Goal: Information Seeking & Learning: Check status

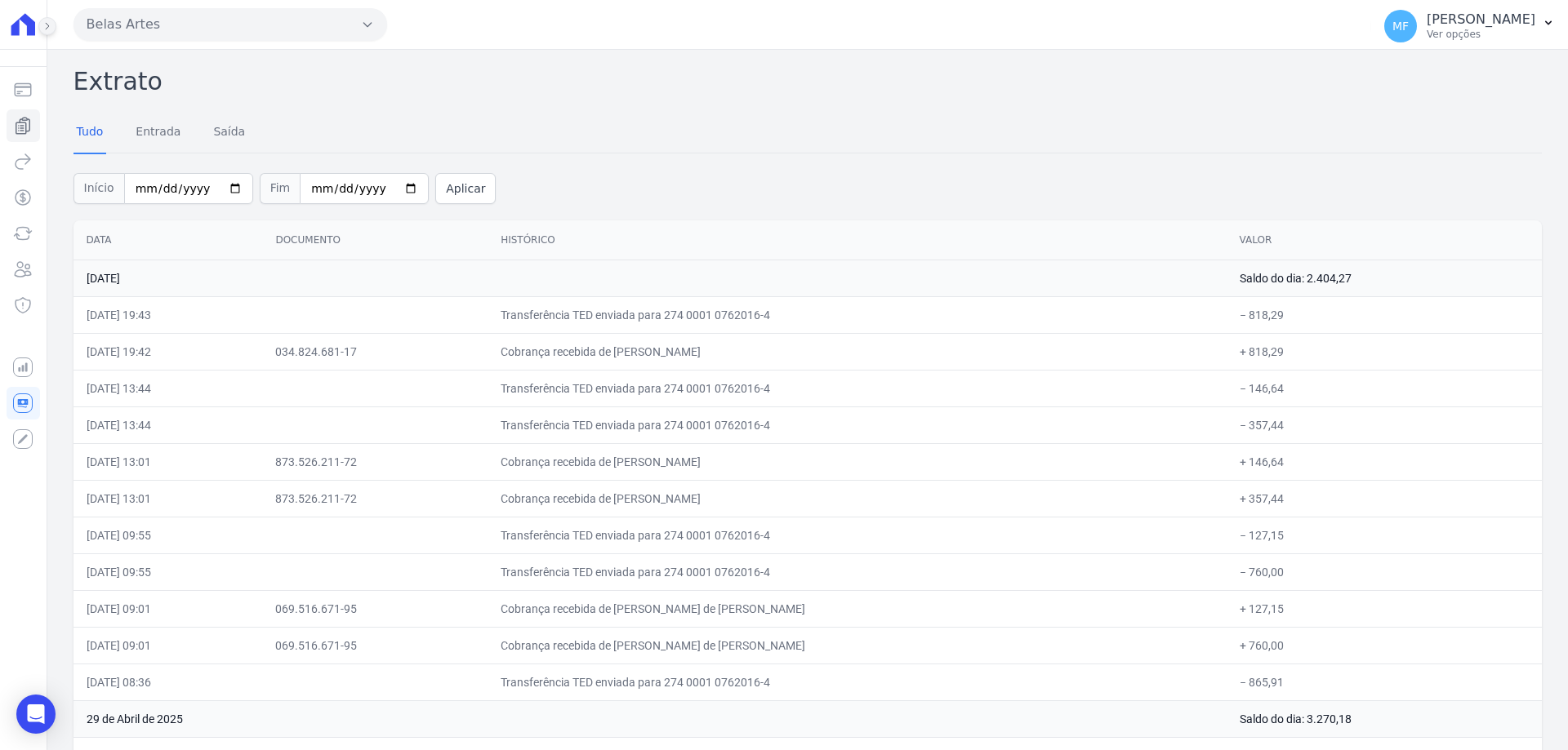
click at [46, 22] on icon at bounding box center [47, 26] width 9 height 9
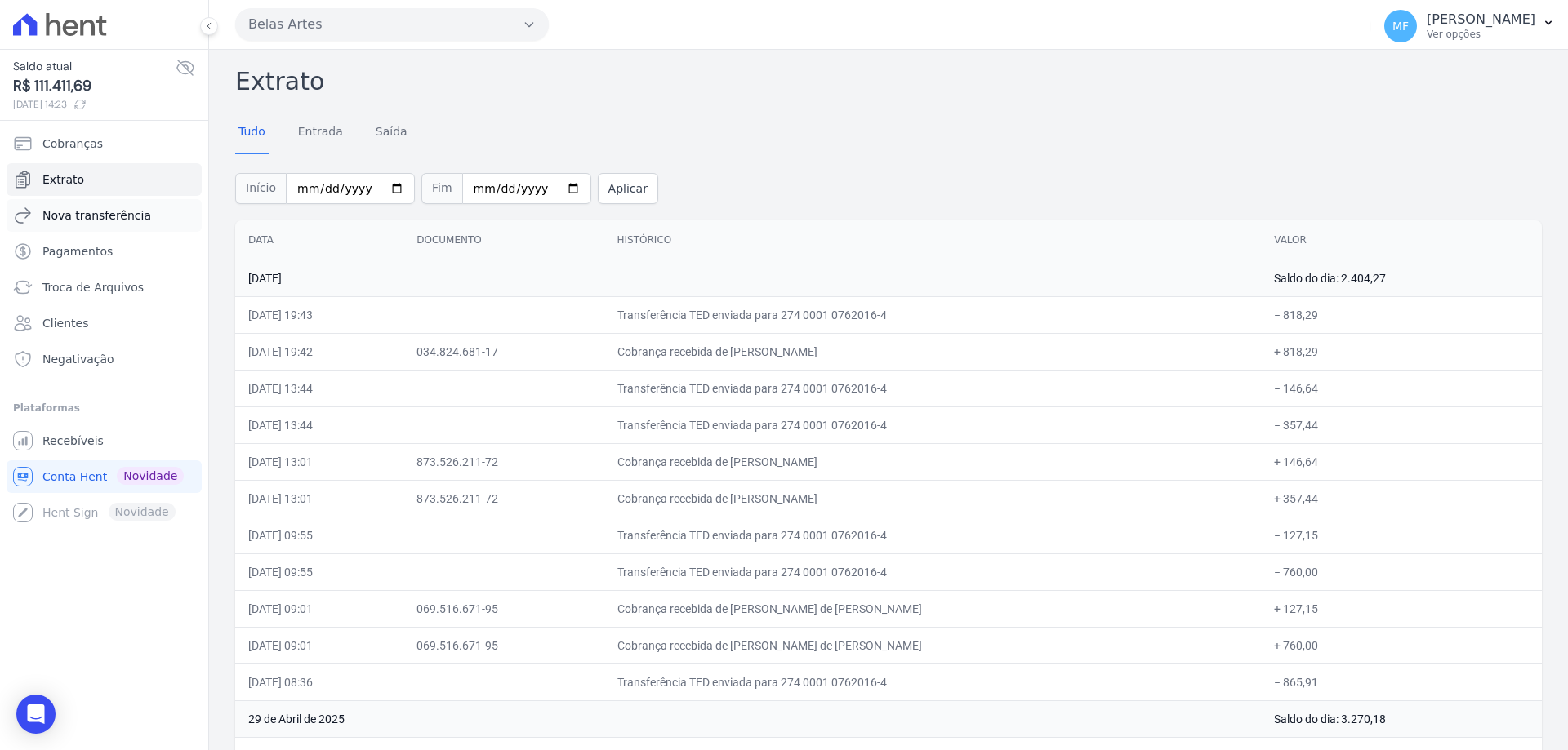
click at [82, 209] on span "Nova transferência" at bounding box center [97, 216] width 109 height 16
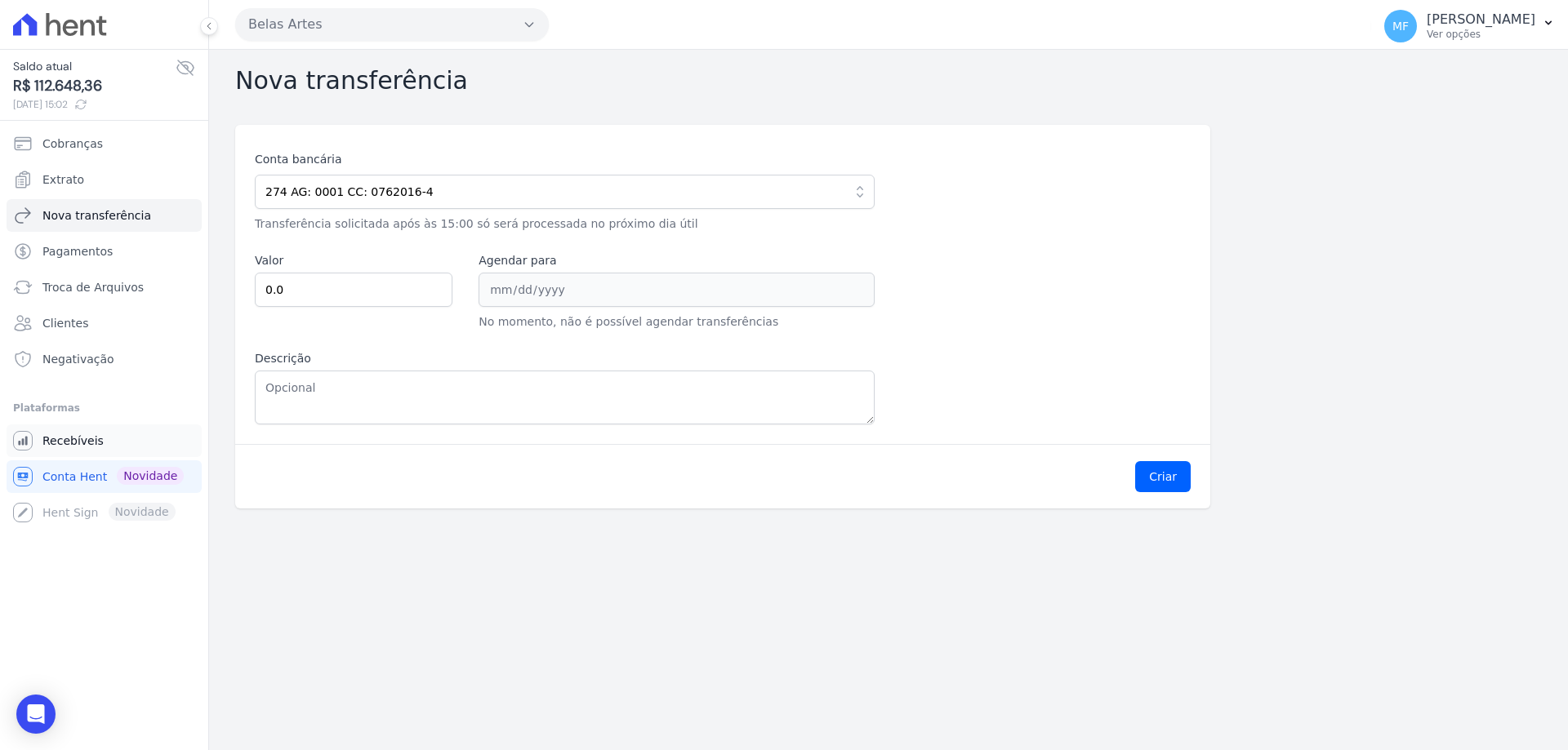
click at [79, 439] on span "Recebíveis" at bounding box center [72, 441] width 61 height 16
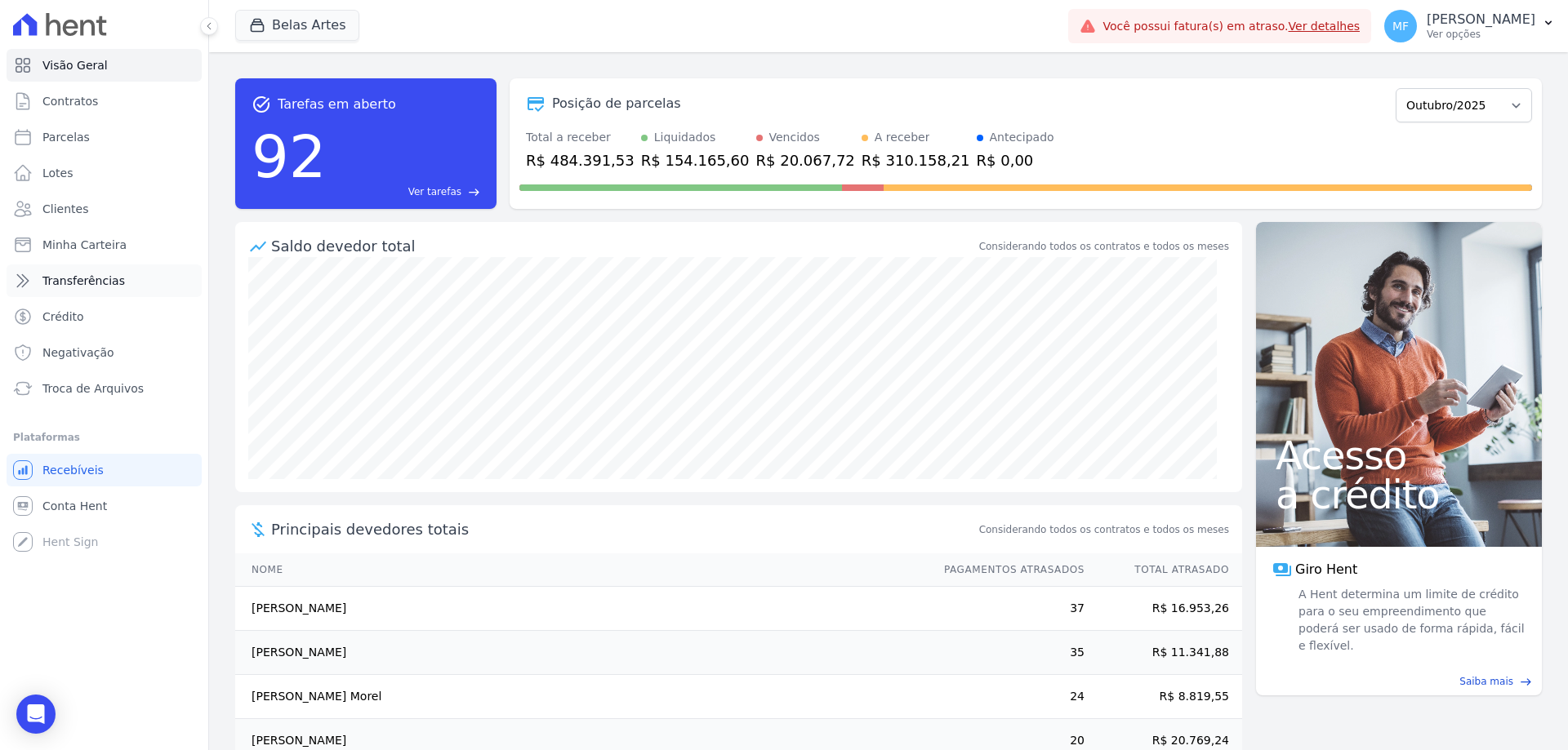
click at [70, 294] on link "Transferências" at bounding box center [104, 281] width 195 height 33
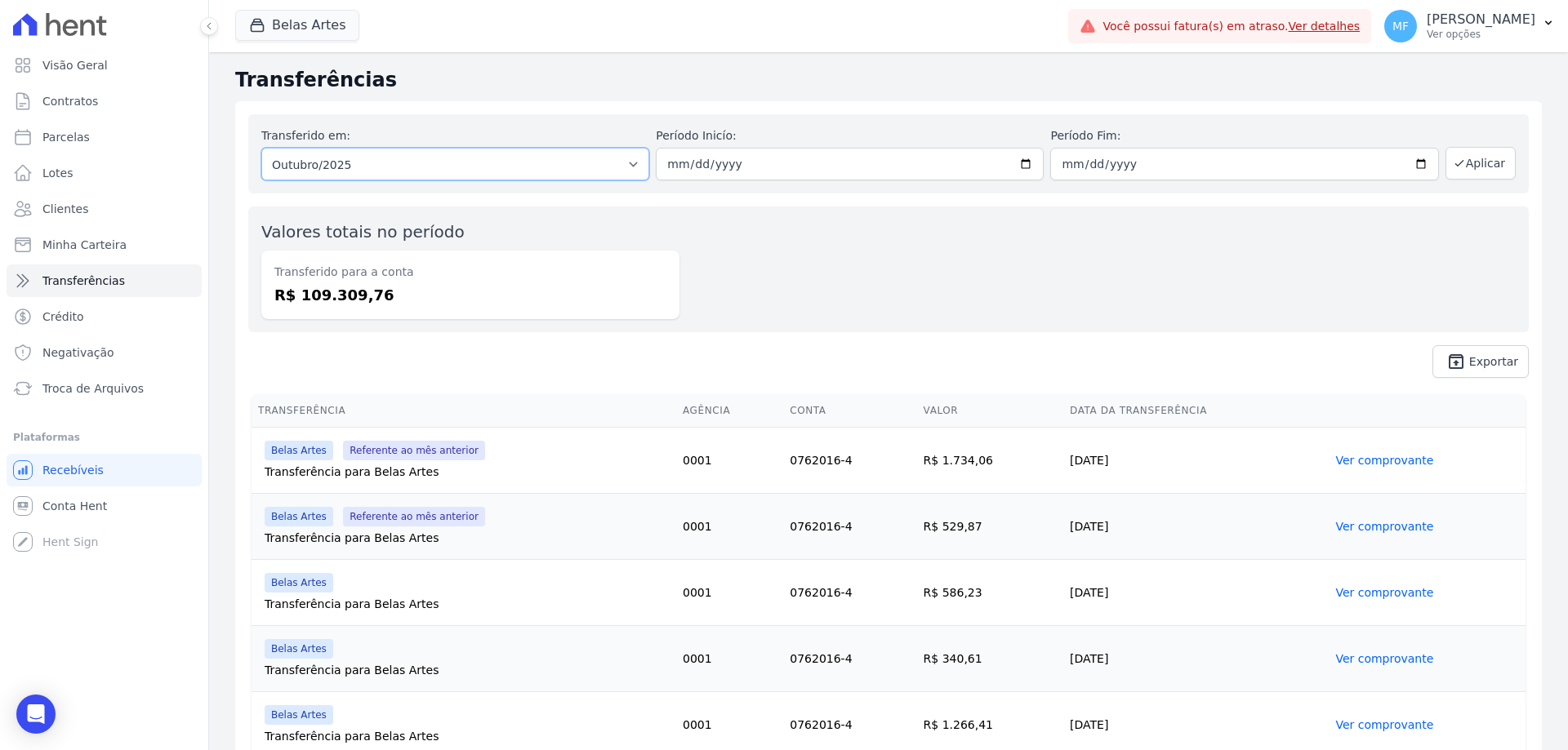
click at [506, 167] on select "Todos os meses Agosto/2024 Setembro/2024 Outubro/2024 Novembro/2024 Dezembro/20…" at bounding box center [455, 164] width 388 height 33
select select "09/2025"
click at [261, 147] on select "Todos os meses Agosto/2024 Setembro/2024 Outubro/2024 Novembro/2024 Dezembro/20…" at bounding box center [455, 164] width 388 height 33
click at [1018, 168] on input "date" at bounding box center [850, 164] width 388 height 33
type input "[DATE]"
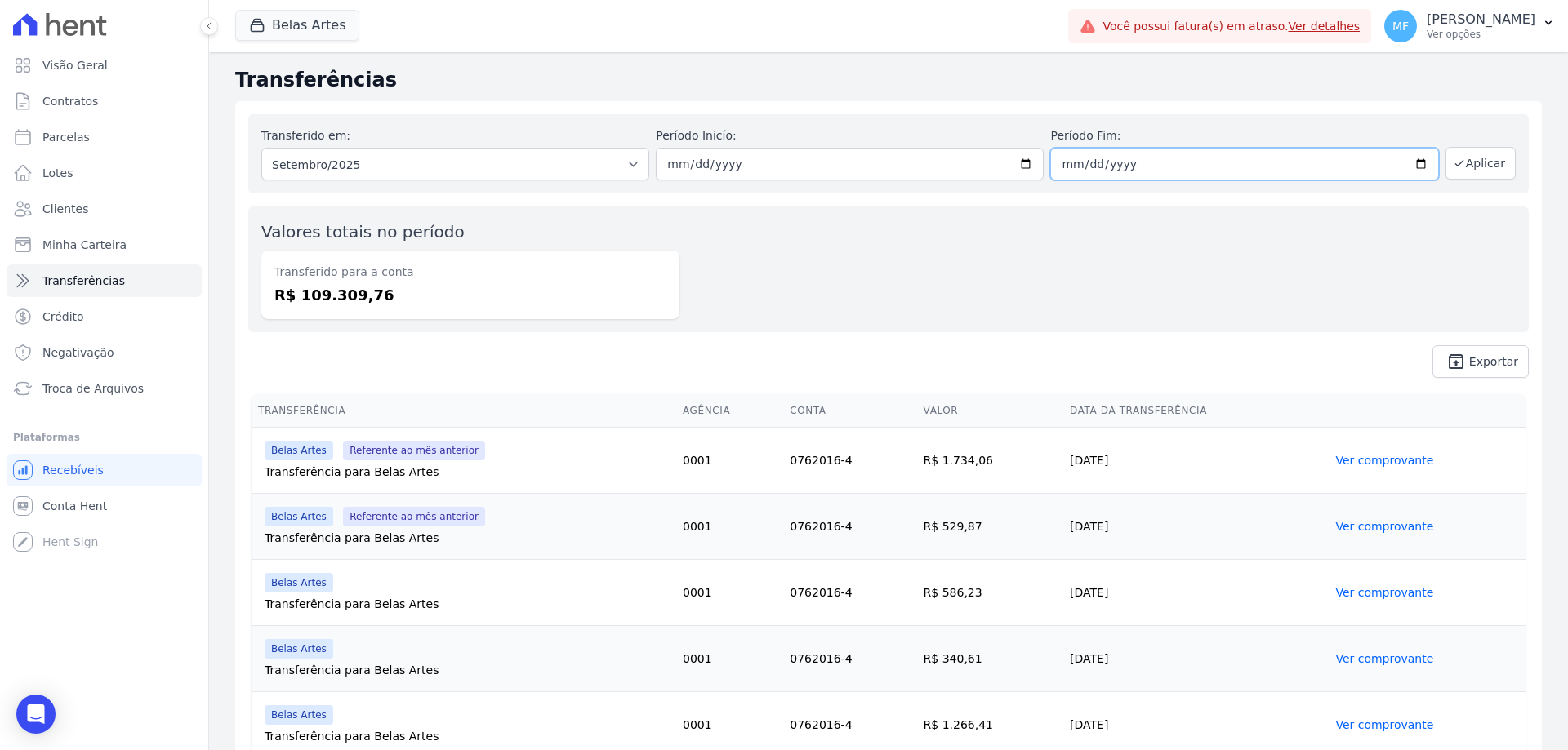
click at [1424, 163] on input "date" at bounding box center [1245, 164] width 388 height 33
click at [1417, 156] on input "date" at bounding box center [1245, 164] width 388 height 33
click at [1413, 159] on input "date" at bounding box center [1245, 164] width 388 height 33
type input "[DATE]"
click at [1467, 168] on button "Aplicar" at bounding box center [1480, 163] width 70 height 33
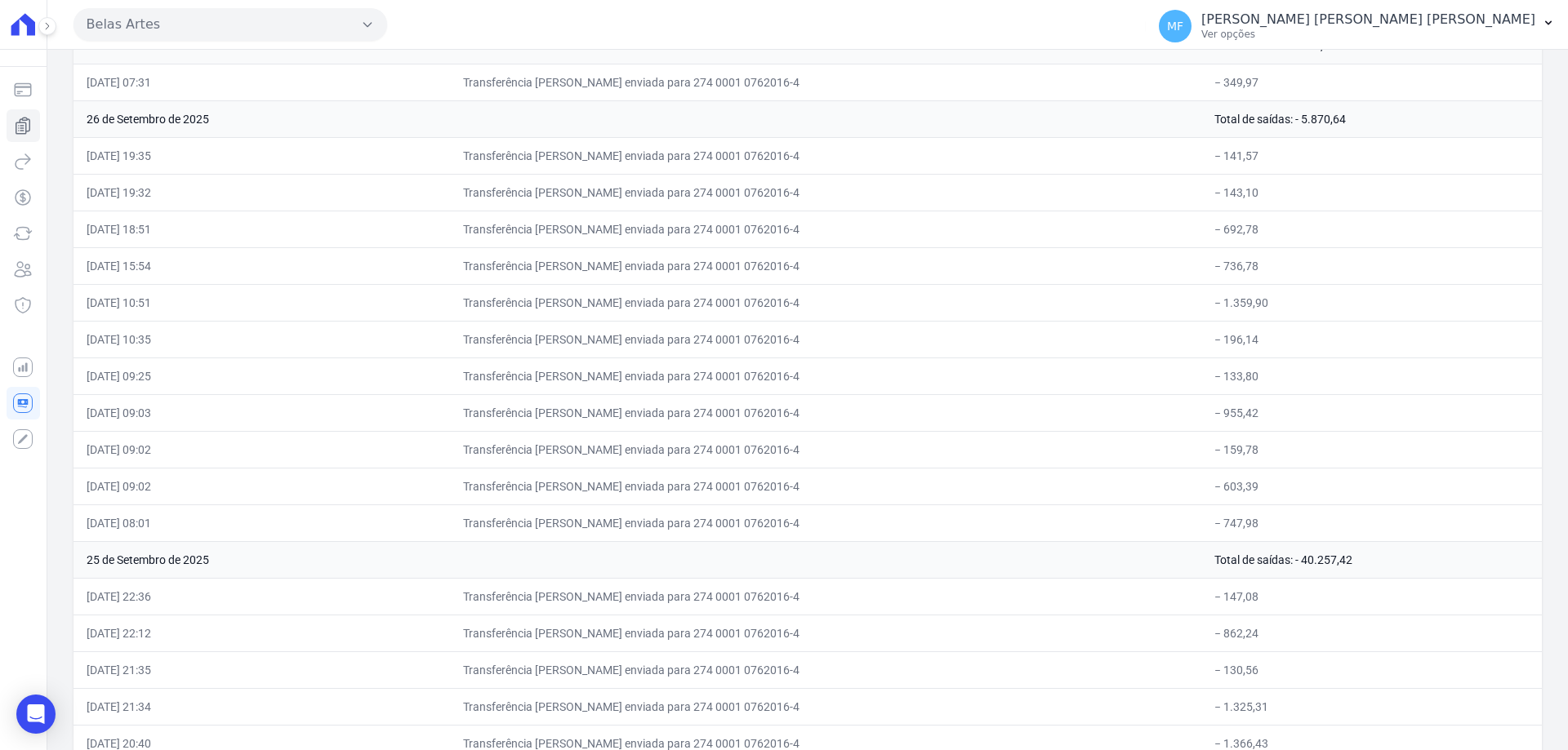
scroll to position [245, 0]
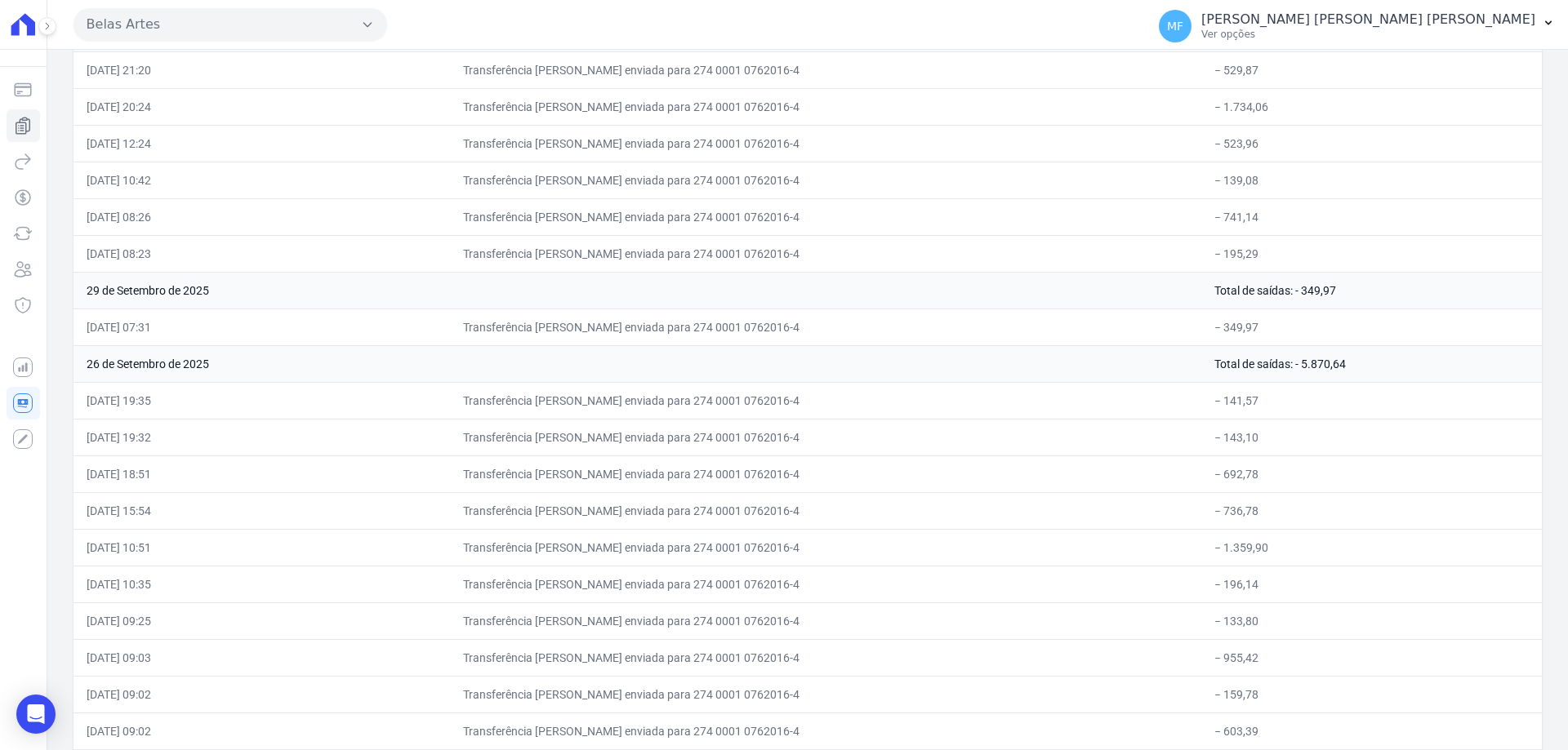
drag, startPoint x: 1134, startPoint y: 143, endPoint x: 1105, endPoint y: 141, distance: 29.1
click at [1134, 143] on td "Transferência TED enviada para 274 0001 0762016-4" at bounding box center [825, 143] width 751 height 37
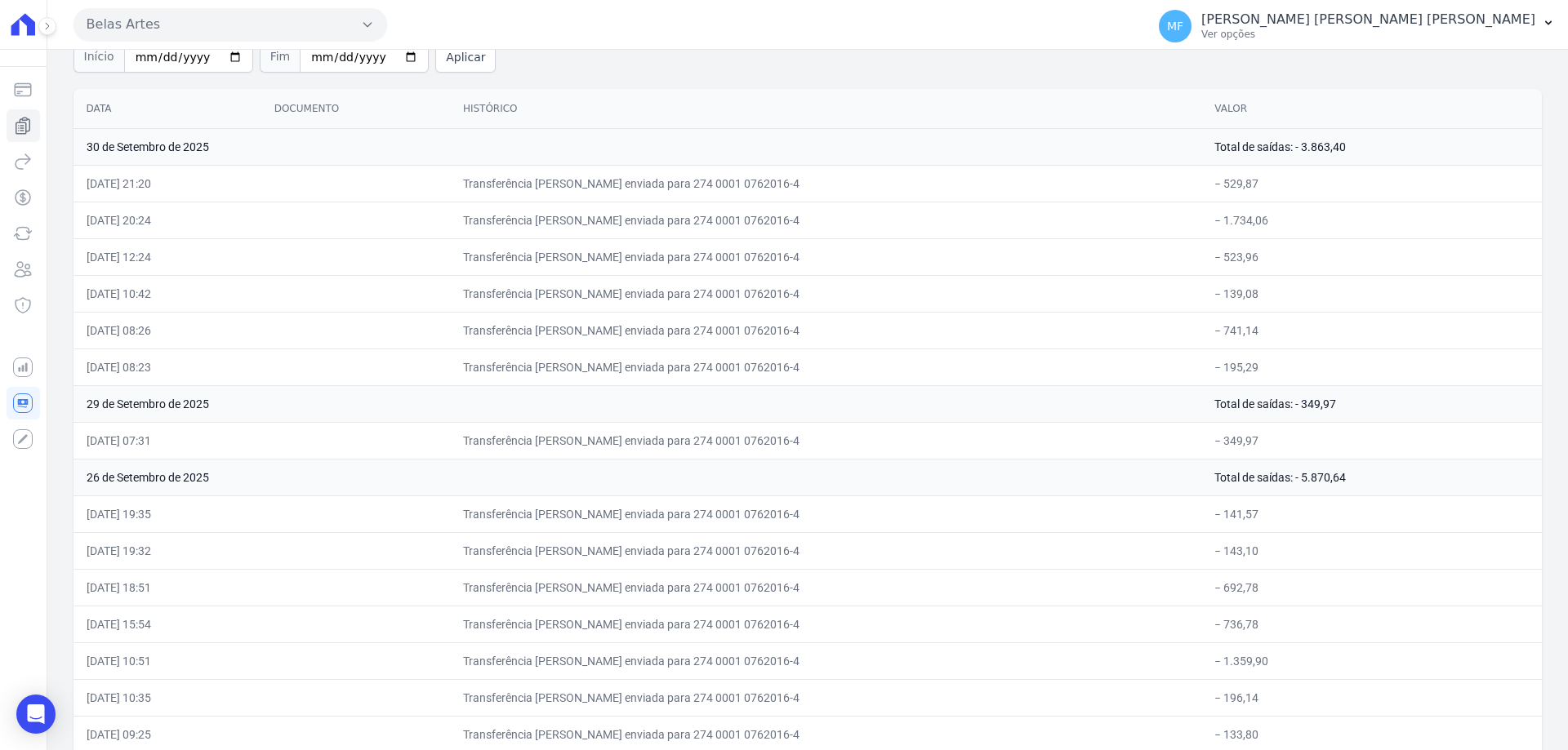
scroll to position [8033, 0]
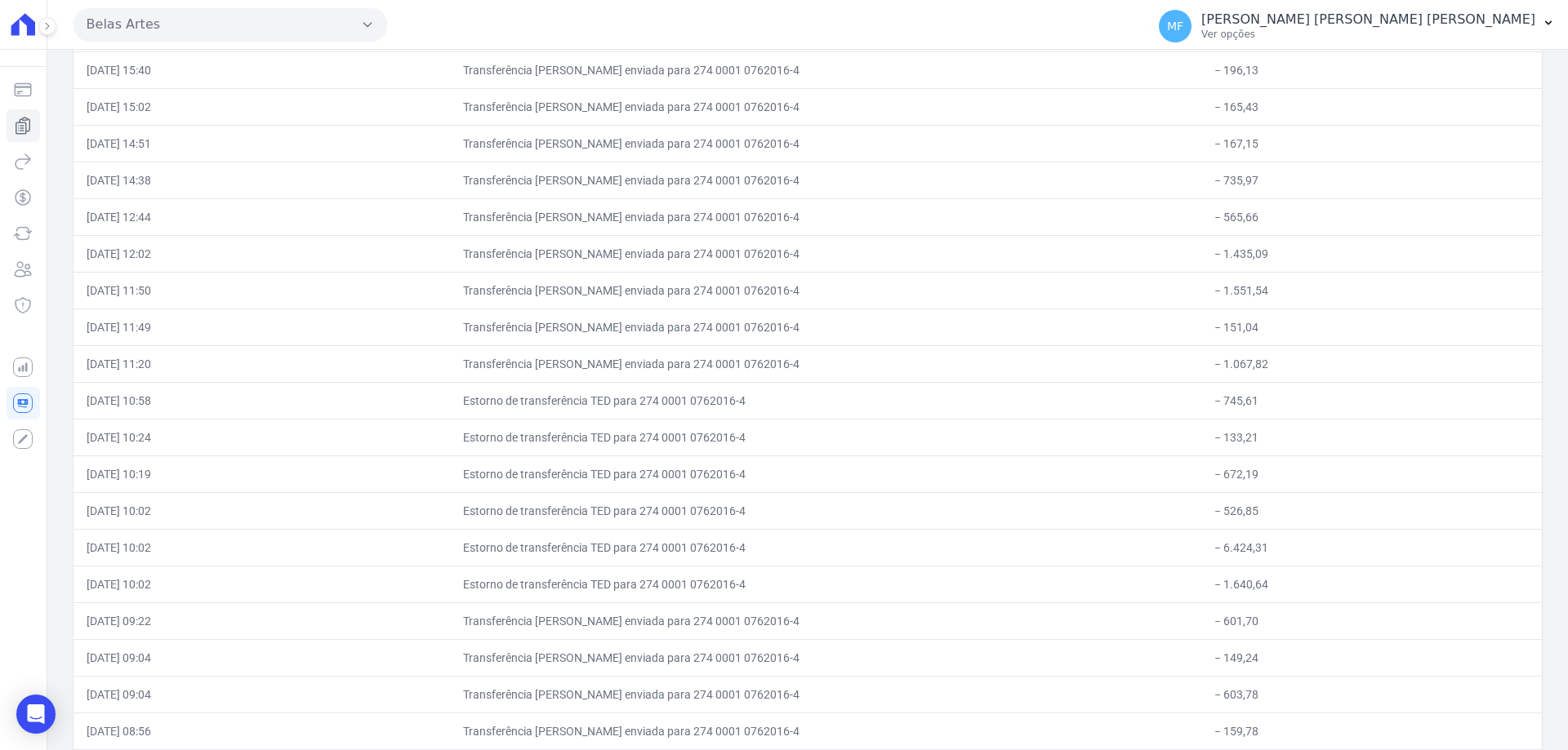
drag, startPoint x: 1244, startPoint y: 544, endPoint x: 1197, endPoint y: 542, distance: 47.0
click at [1201, 542] on td "− 6.424,31" at bounding box center [1371, 547] width 341 height 37
copy td "6.424,31"
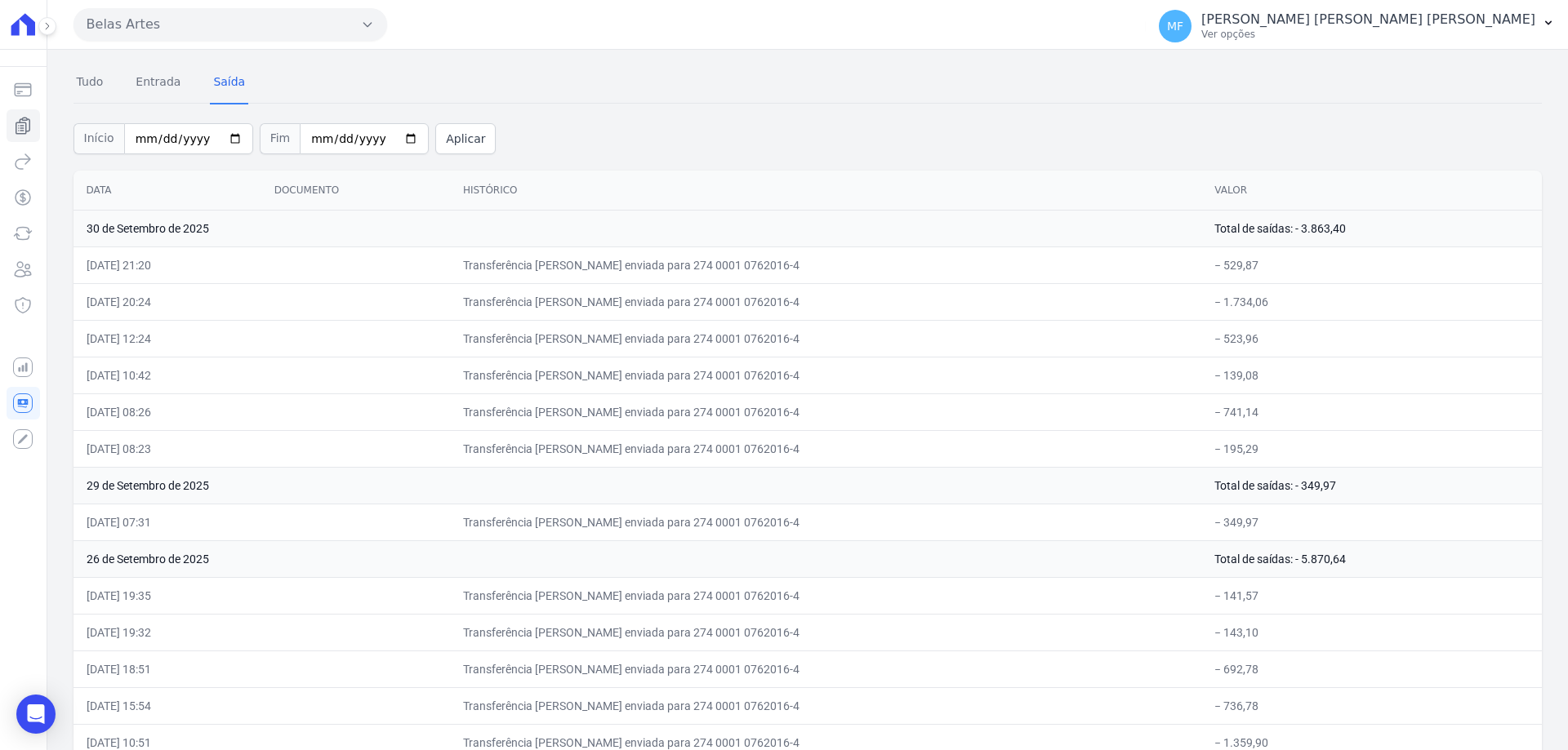
scroll to position [0, 0]
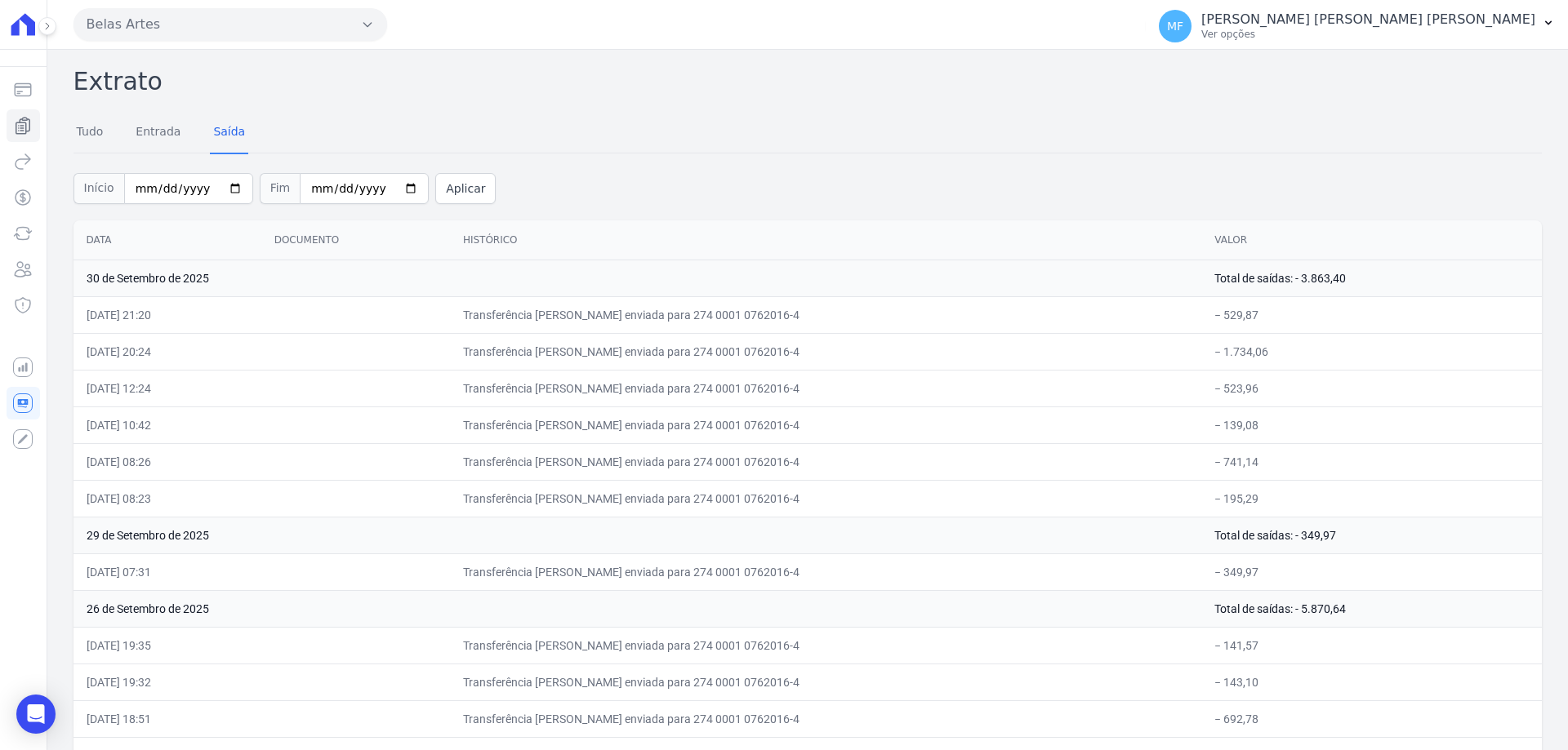
click at [22, 34] on icon at bounding box center [23, 24] width 34 height 23
click at [32, 32] on div at bounding box center [38, 26] width 18 height 53
click at [18, 441] on div "Você não possui Hent Sign ativado. Para saber mais, fale com a equipe Hent. Hen…" at bounding box center [23, 440] width 34 height 33
click at [19, 377] on icon "Sidebar" at bounding box center [22, 367] width 20 height 20
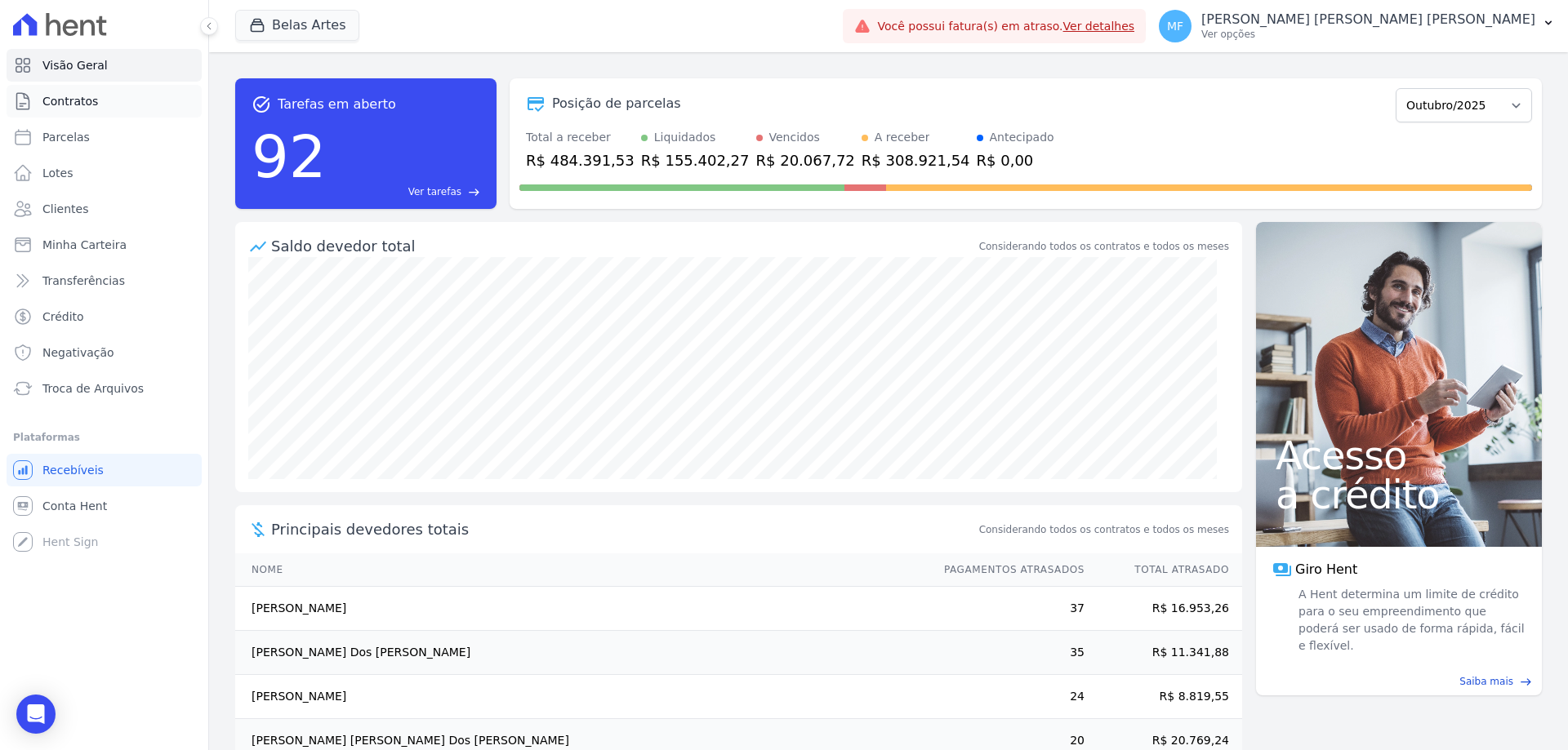
click at [100, 103] on link "Contratos" at bounding box center [104, 101] width 195 height 33
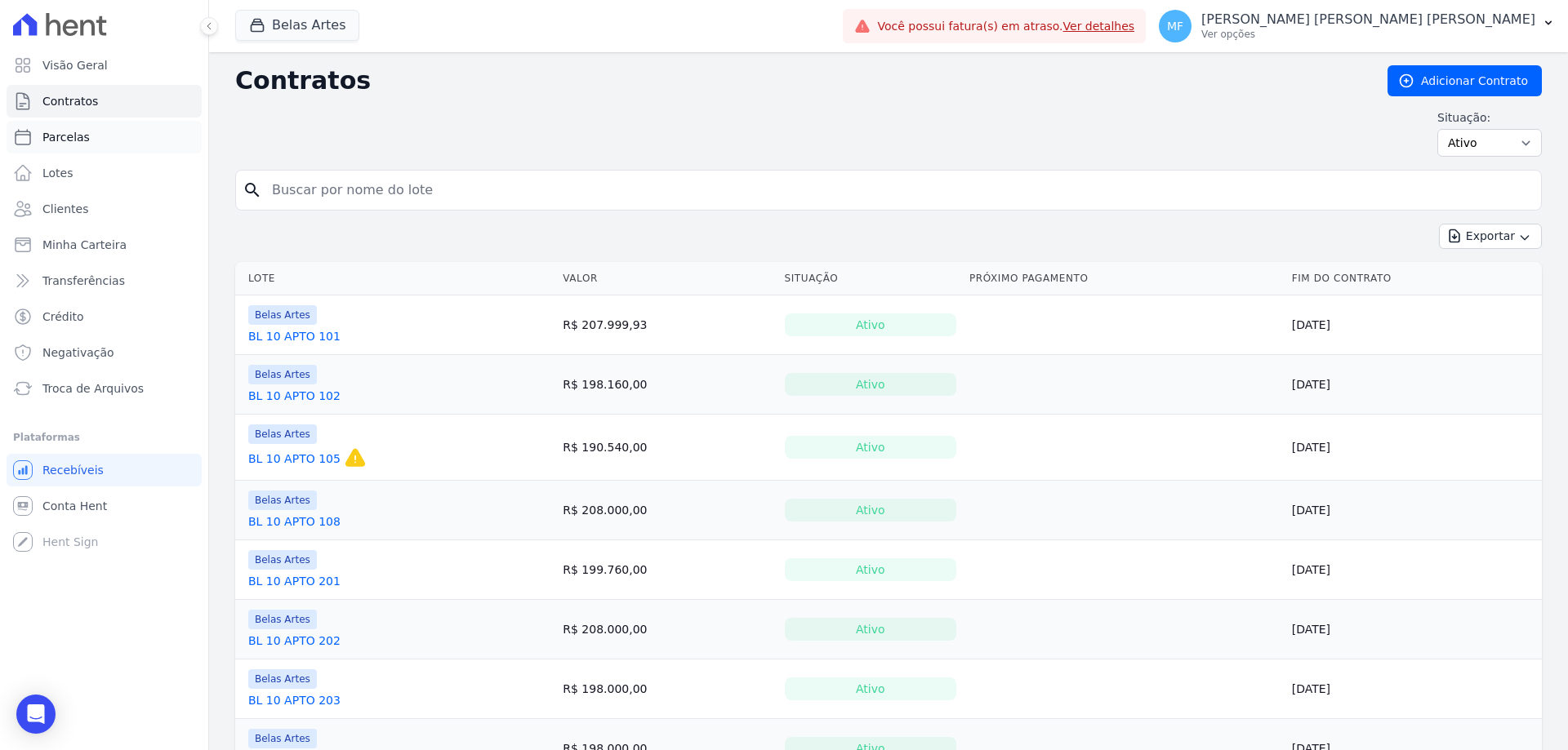
click at [87, 136] on link "Parcelas" at bounding box center [104, 137] width 195 height 33
select select
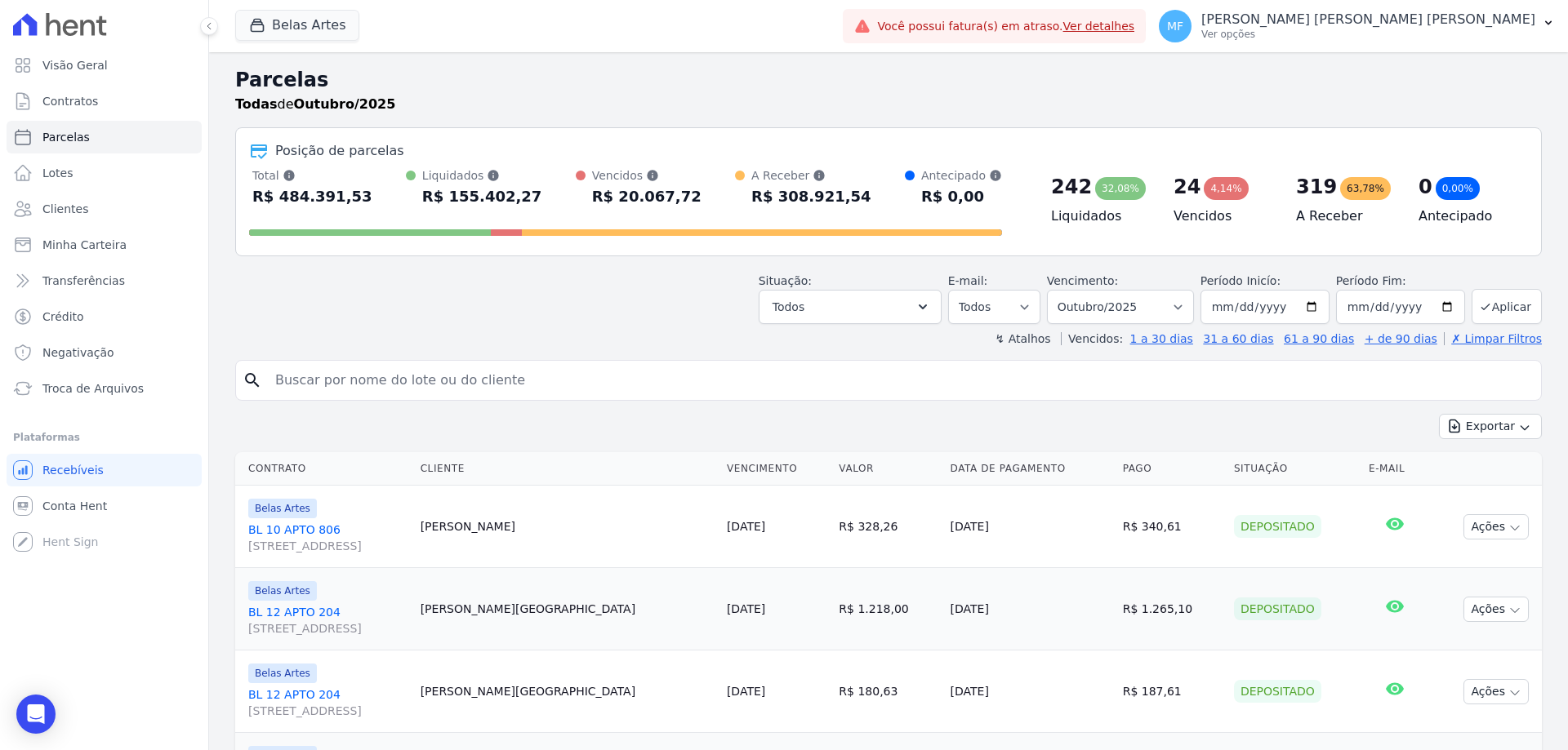
click at [354, 364] on div "search" at bounding box center [888, 380] width 1307 height 41
click at [355, 372] on input "search" at bounding box center [900, 380] width 1270 height 33
paste input "Andriéli dos Anjos Silva"
type input "Andriéli dos Anjos Silva"
select select
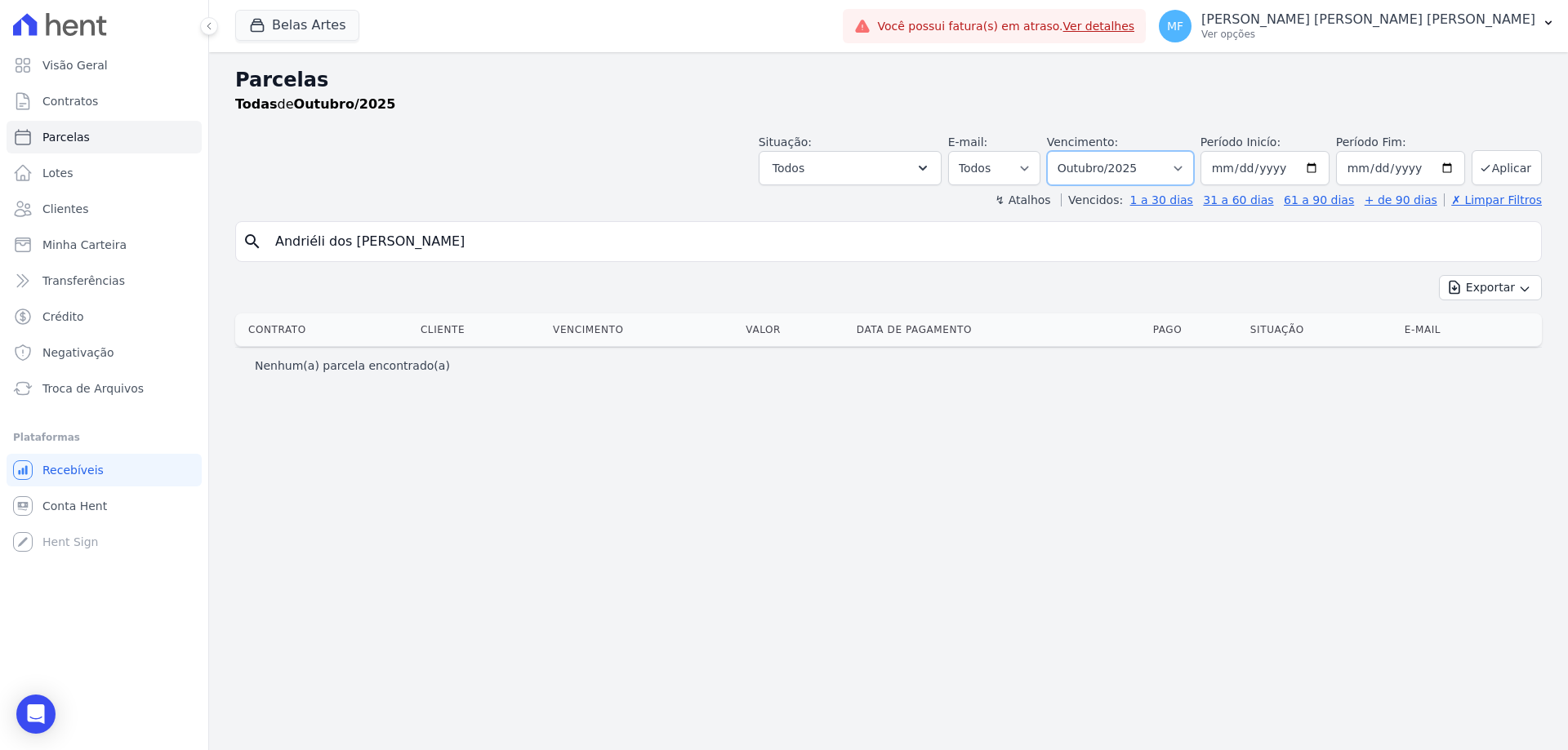
click at [1124, 177] on select "Filtrar por período ──────── Todos os meses Setembro/2022 Outubro/2022 Novembro…" at bounding box center [1120, 168] width 147 height 34
click at [1070, 151] on select "Filtrar por período ──────── Todos os meses Setembro/2022 Outubro/2022 Novembro…" at bounding box center [1120, 168] width 147 height 34
click at [750, 234] on input "Andriéli dos Anjos Silva" at bounding box center [900, 241] width 1270 height 33
click at [315, 244] on input "Andriéli dos Anjos Silva" at bounding box center [900, 241] width 1270 height 33
type input "Andrieli dos Anjos Silva"
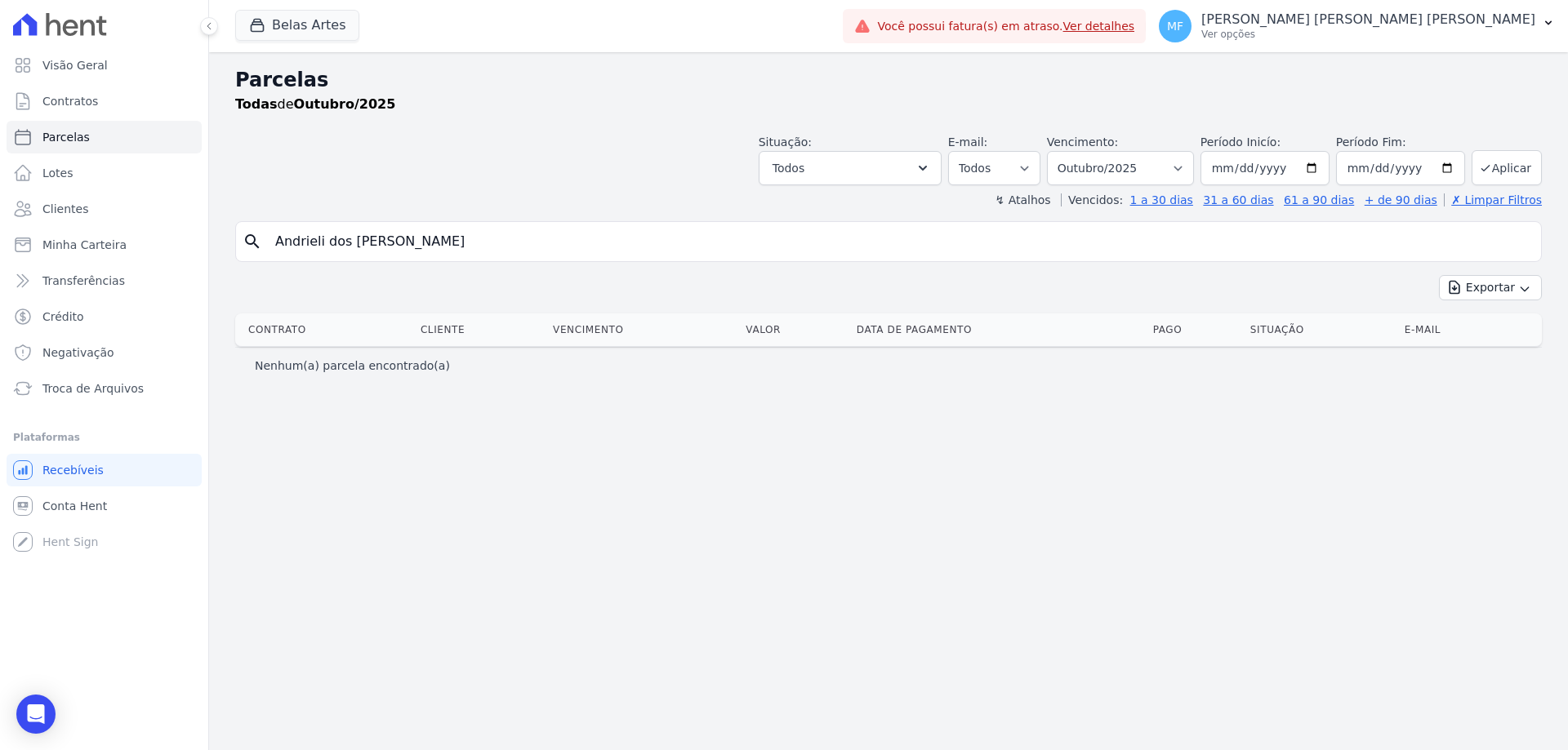
select select
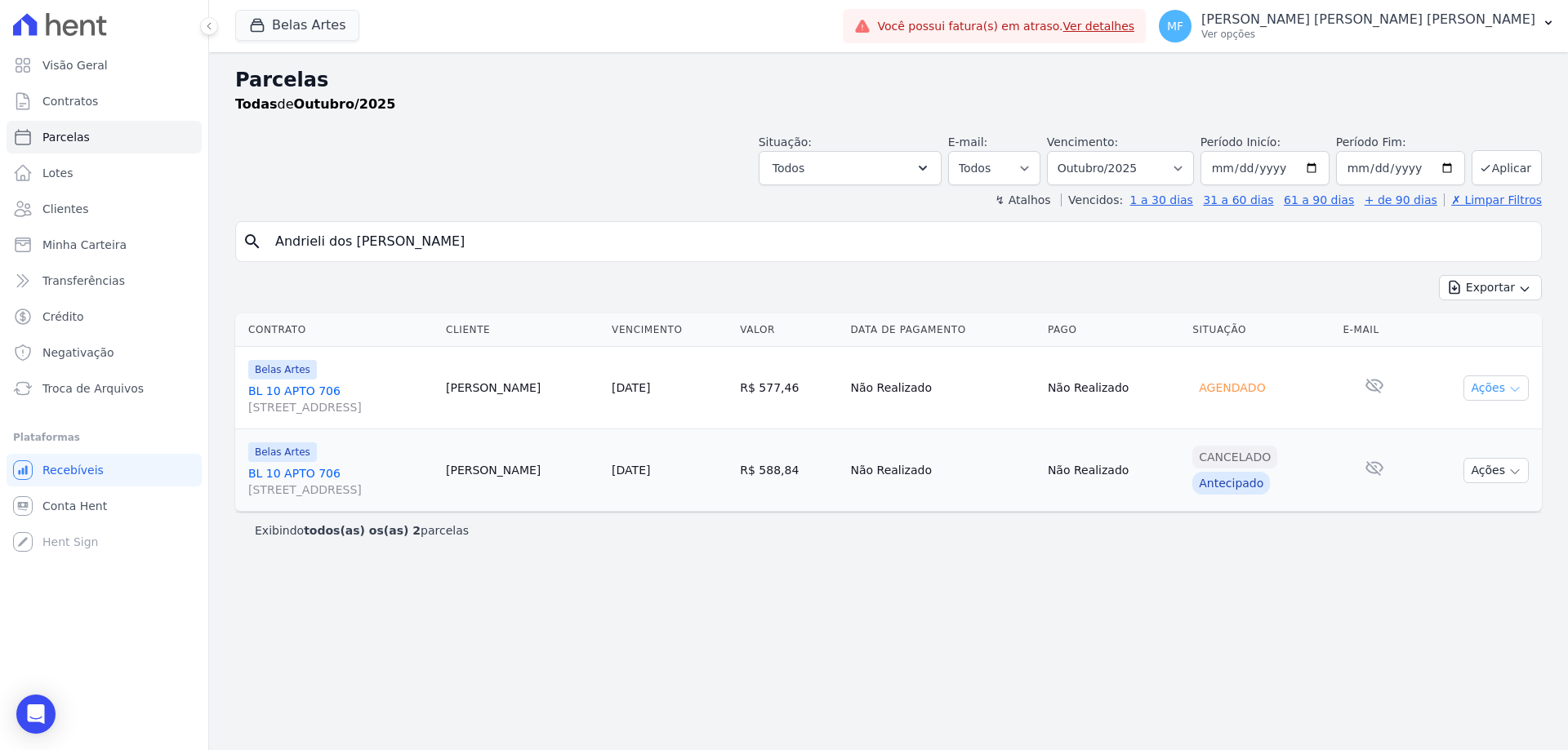
click at [1513, 392] on icon "button" at bounding box center [1515, 389] width 13 height 13
click at [1515, 384] on icon "button" at bounding box center [1515, 389] width 13 height 13
click at [317, 392] on link "BL 10 APTO 706 Rua 16, 1144, Fortaleza" at bounding box center [341, 399] width 185 height 33
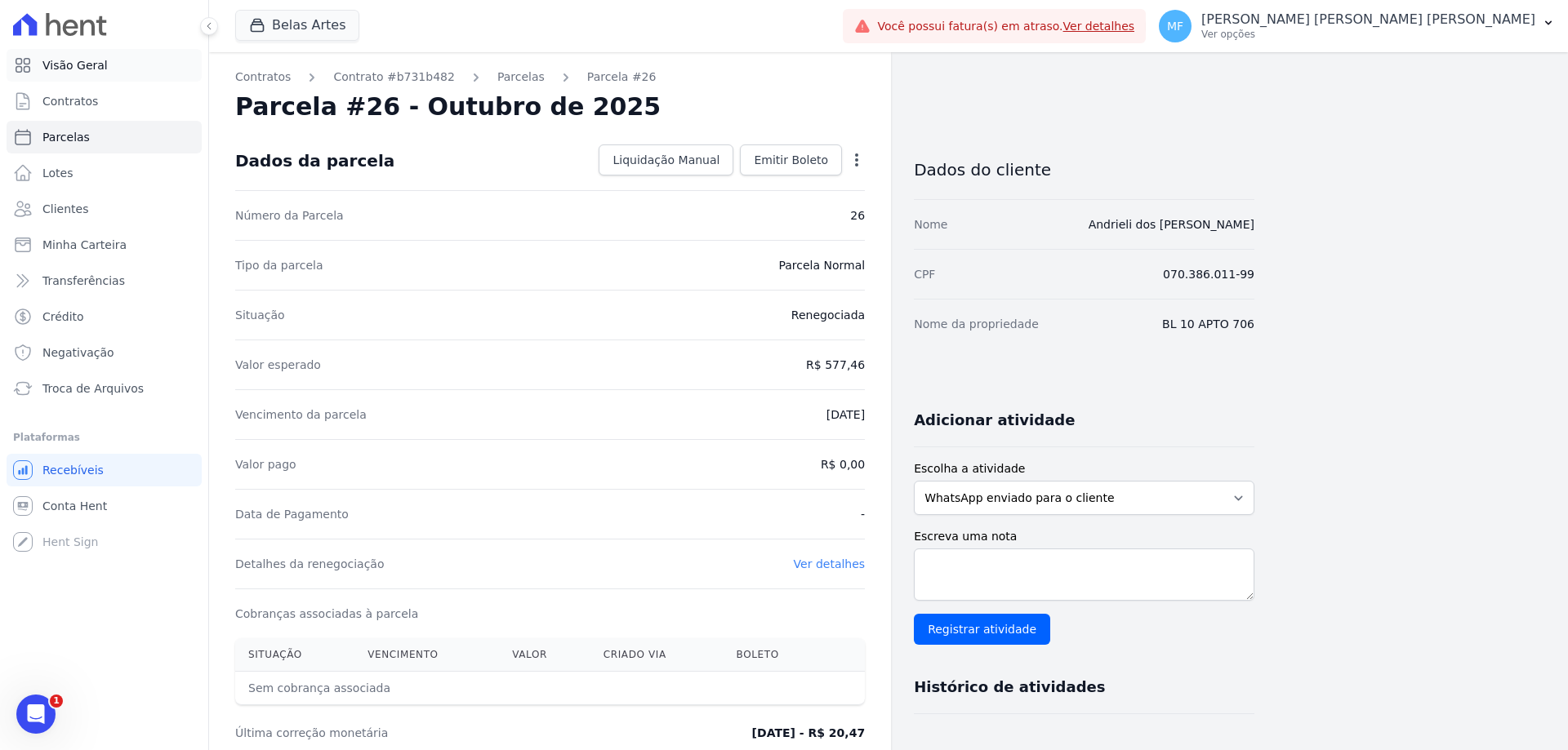
click at [74, 59] on span "Visão Geral" at bounding box center [75, 65] width 66 height 16
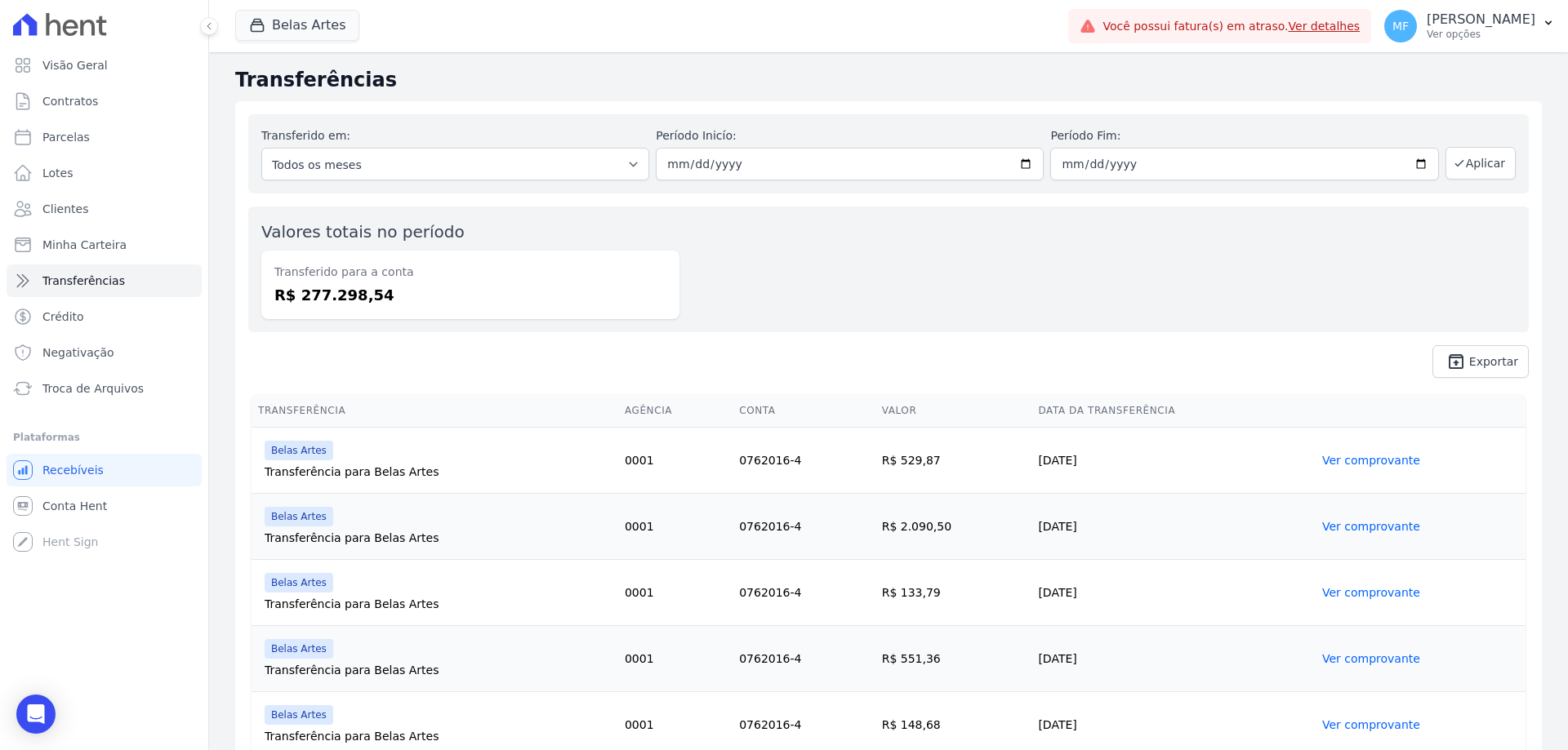
click at [993, 216] on div "Valores totais no período Transferido para a conta R$ 277.298,54" at bounding box center [888, 270] width 1281 height 126
